Goal: Find specific page/section: Find specific page/section

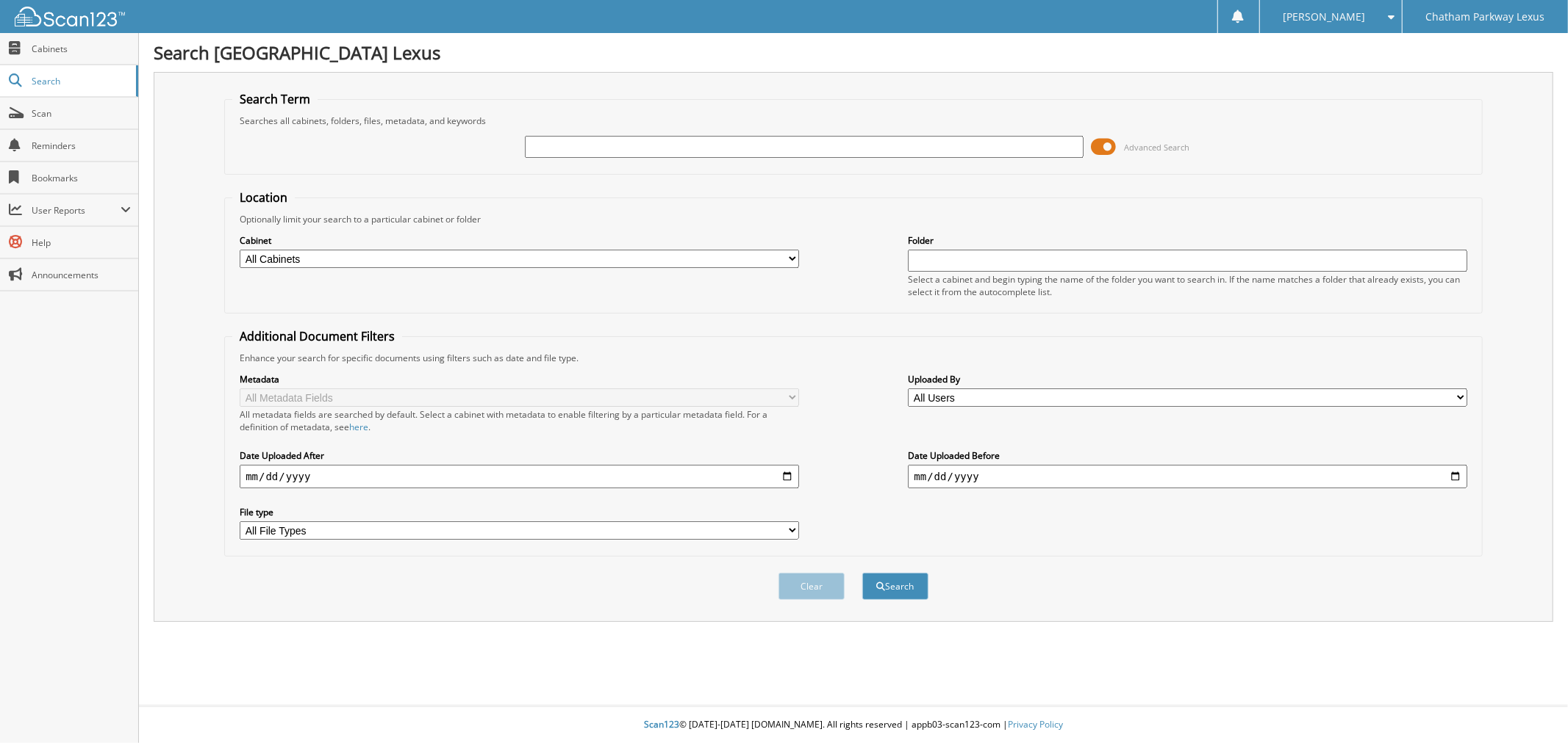
click at [636, 142] on input "text" at bounding box center [804, 147] width 559 height 22
type input "L25775"
click at [862, 573] on button "Search" at bounding box center [895, 586] width 66 height 27
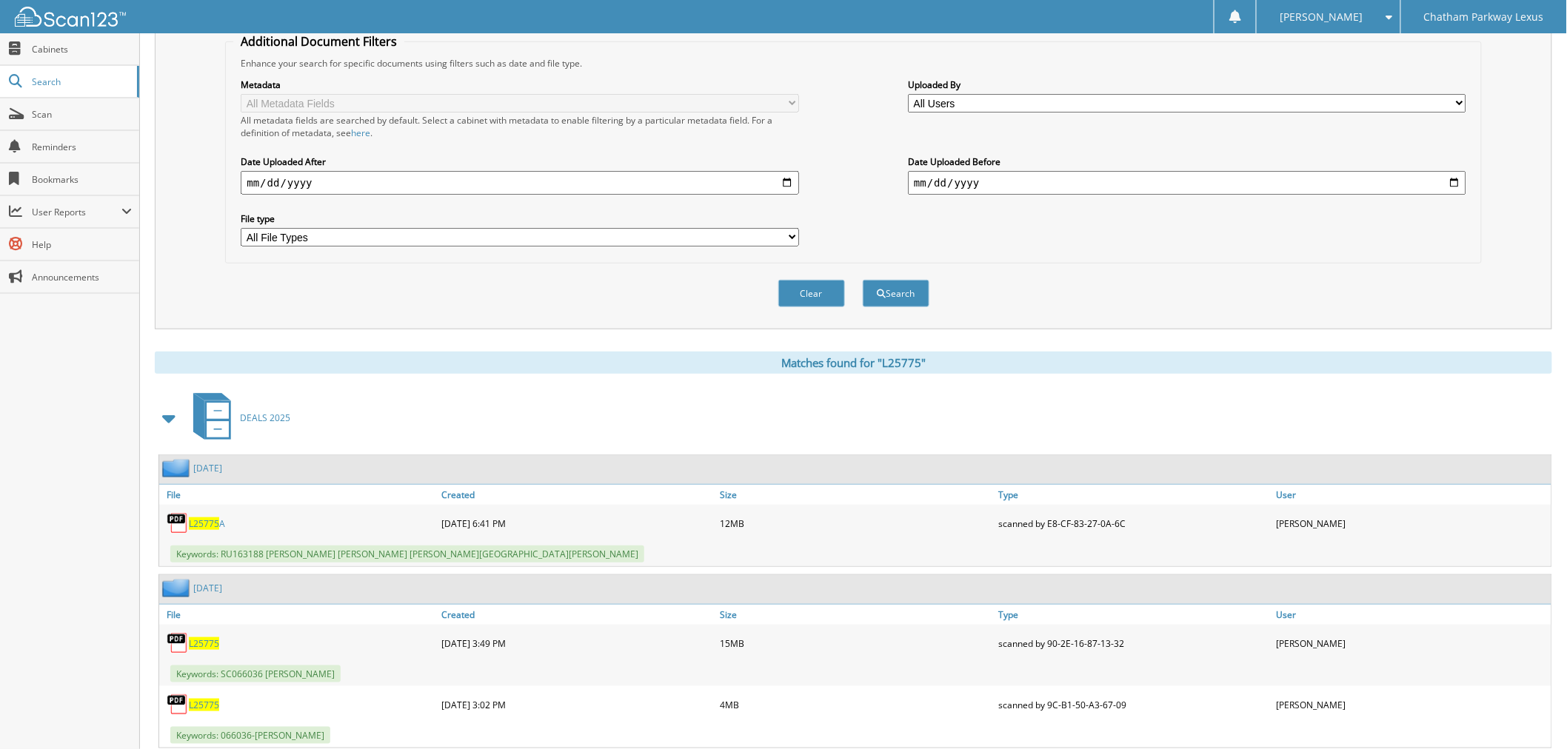
scroll to position [327, 0]
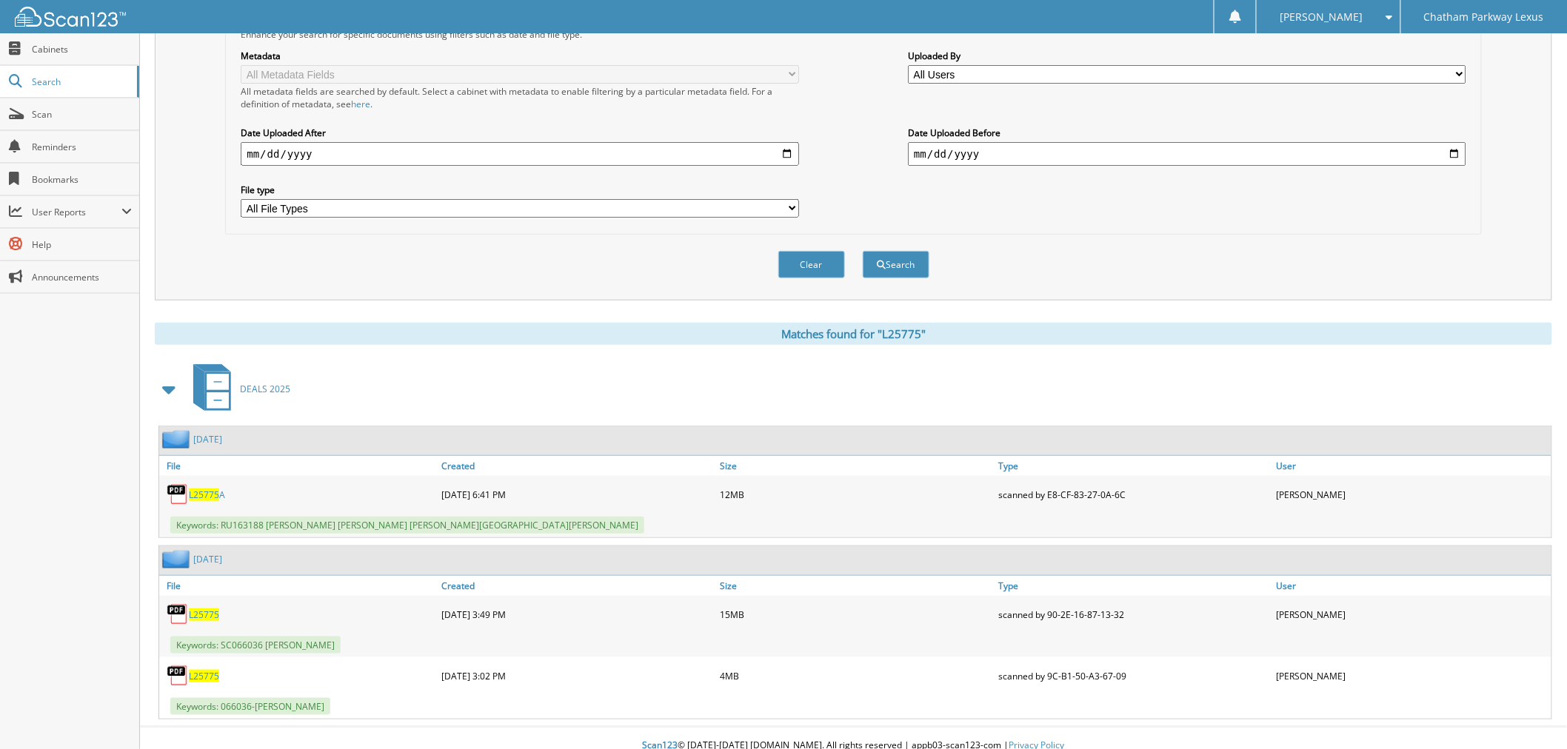
click at [204, 609] on span "L25775" at bounding box center [204, 615] width 30 height 13
